Goal: Transaction & Acquisition: Purchase product/service

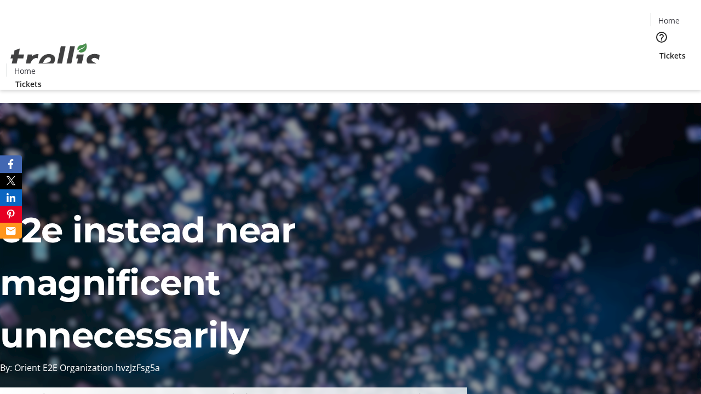
click at [659, 50] on span "Tickets" at bounding box center [672, 55] width 26 height 11
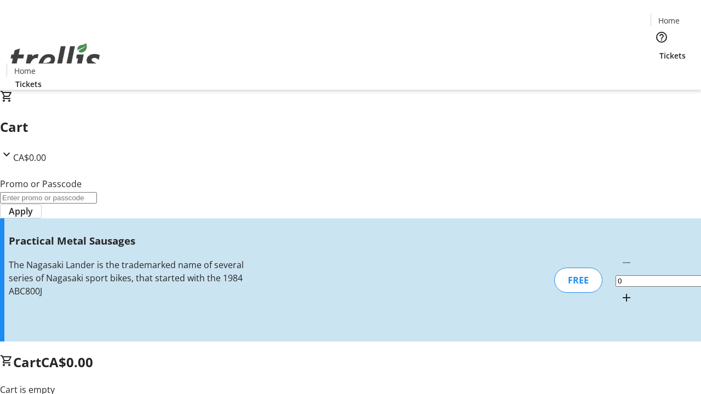
click at [620, 291] on mat-icon "Increment by one" at bounding box center [626, 297] width 13 height 13
type input "1"
